Goal: Information Seeking & Learning: Learn about a topic

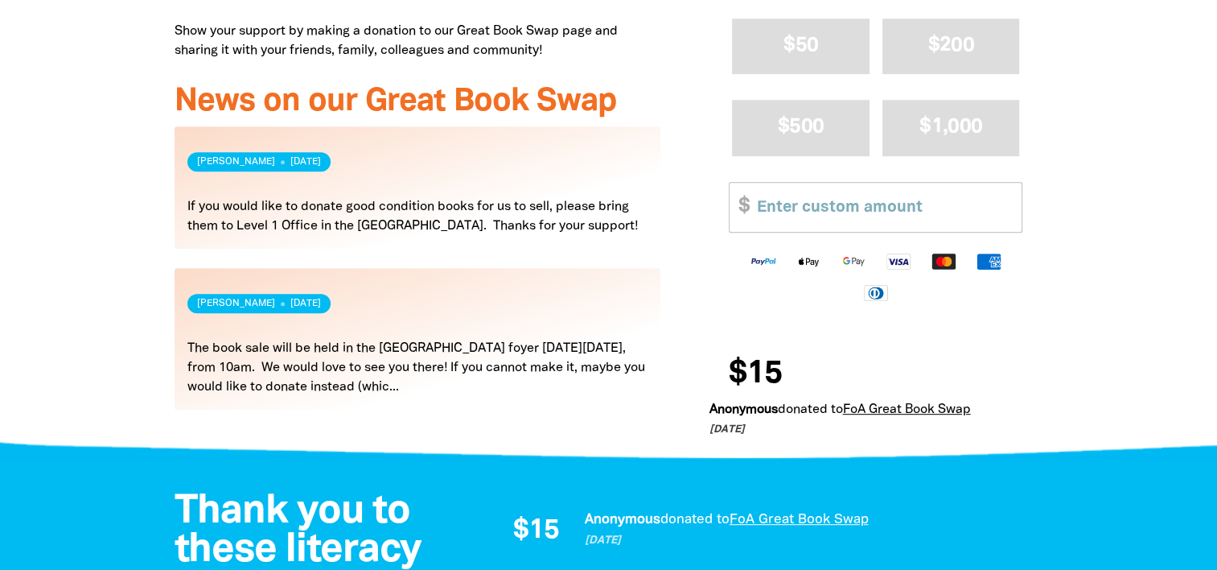
scroll to position [748, 0]
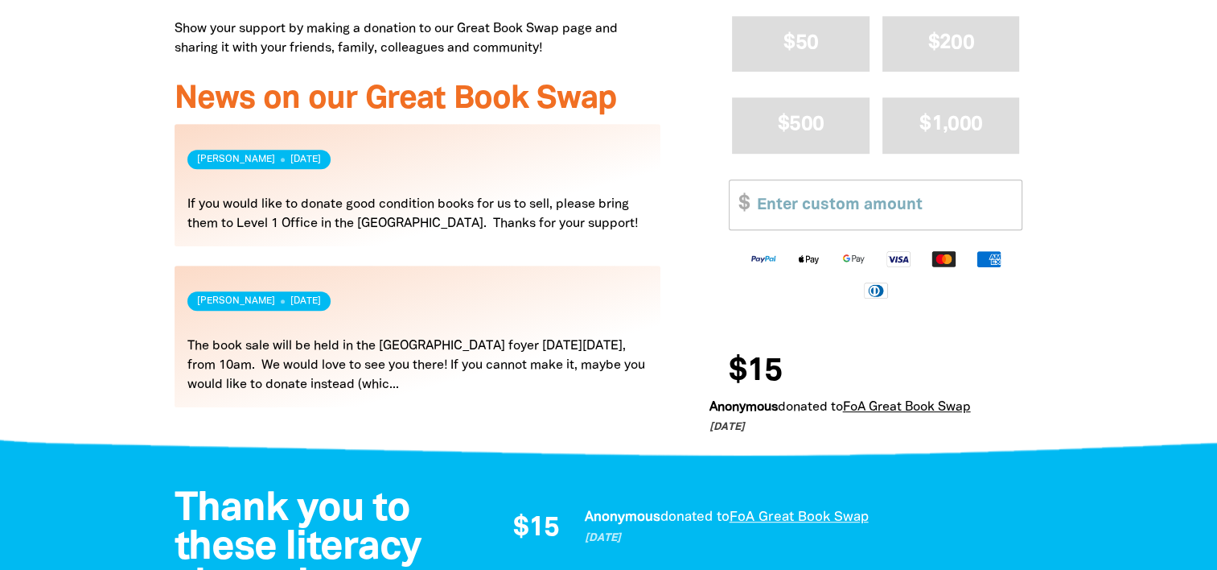
click at [380, 372] on link "Read more" at bounding box center [418, 336] width 487 height 142
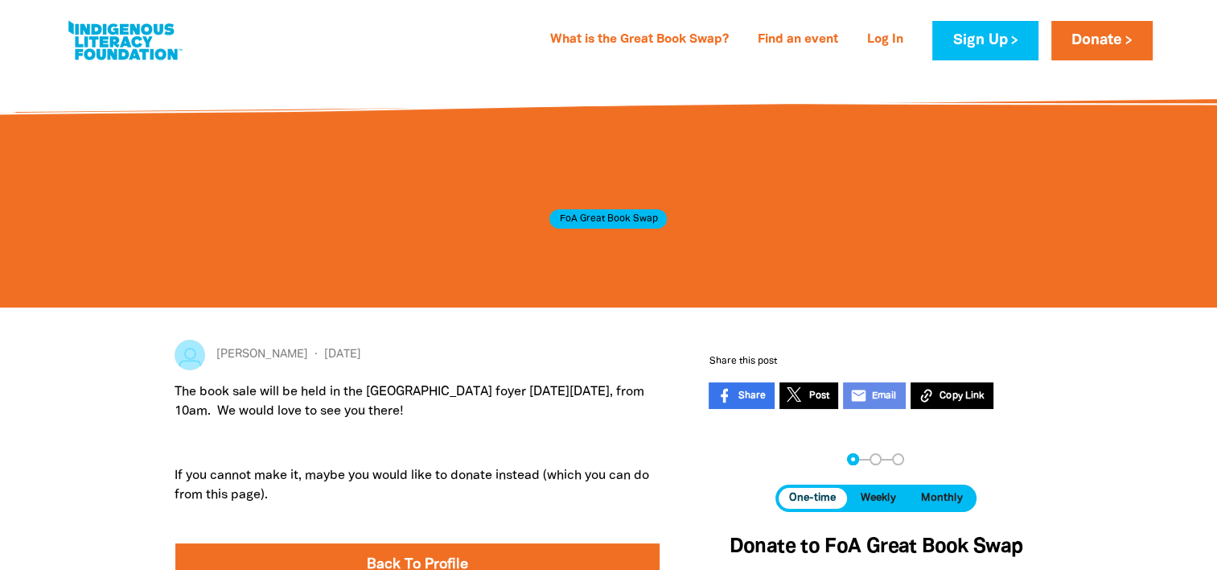
scroll to position [204, 0]
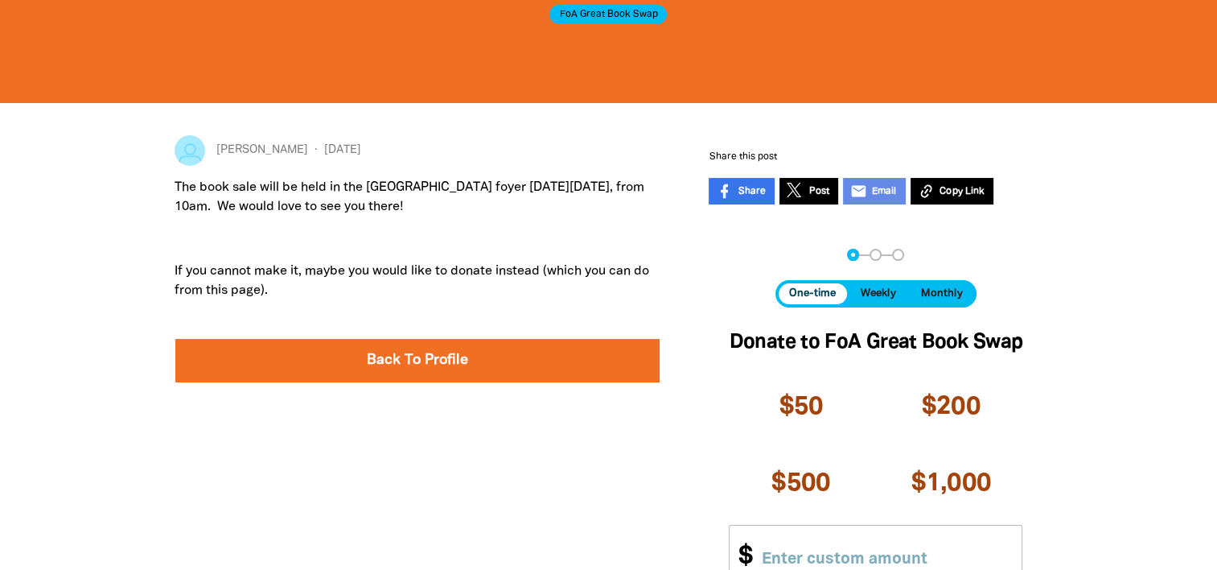
click at [409, 273] on p "If you cannot make it, maybe you would like to donate instead (which you can do…" at bounding box center [418, 280] width 487 height 39
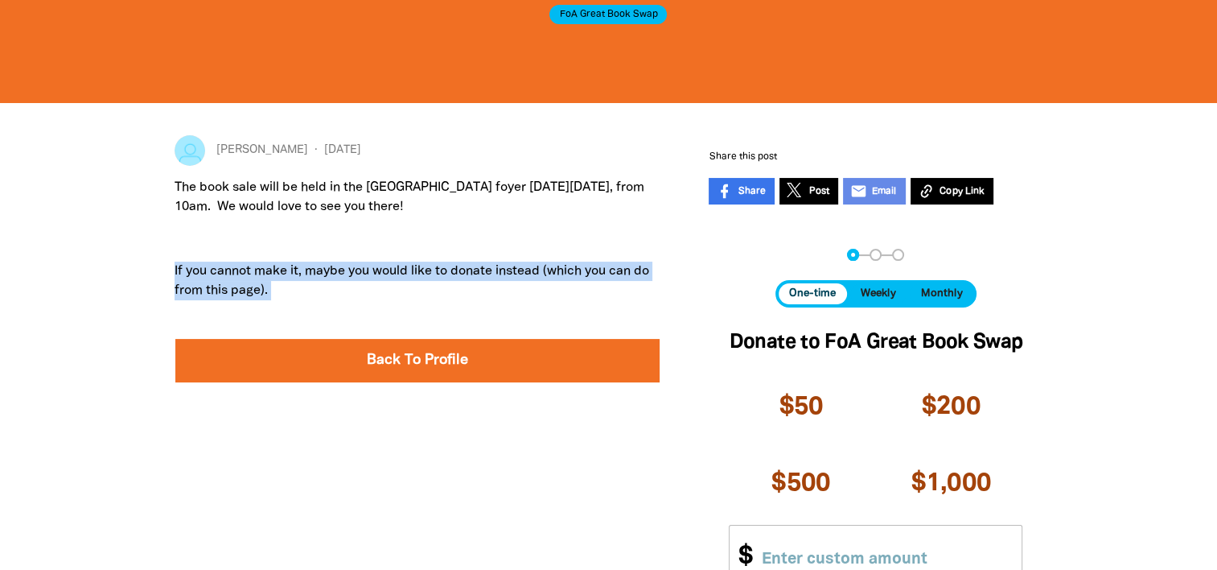
click at [409, 273] on p "If you cannot make it, maybe you would like to donate instead (which you can do…" at bounding box center [418, 280] width 487 height 39
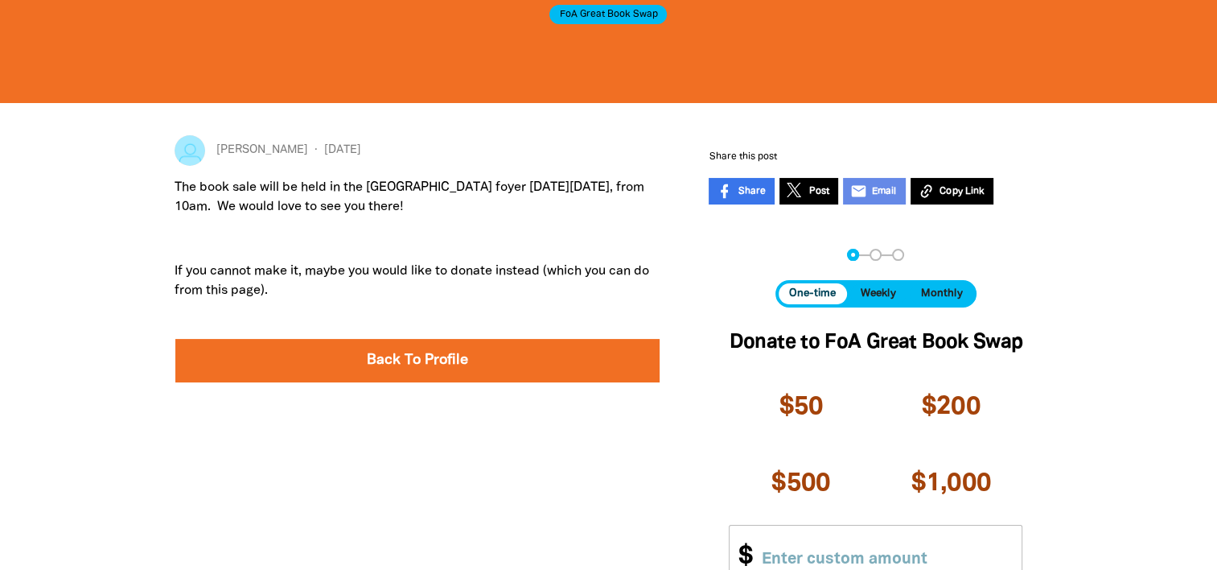
click at [331, 244] on p at bounding box center [418, 238] width 487 height 19
